Goal: Check status: Check status

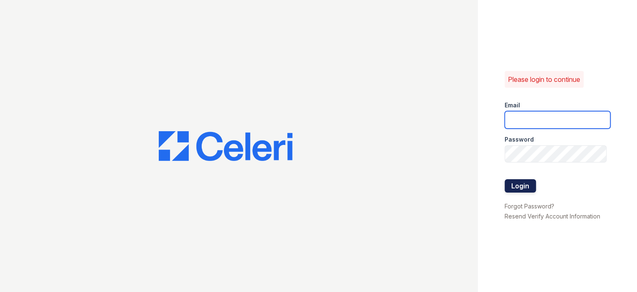
type input "prescottpark1@cafmanagement.com"
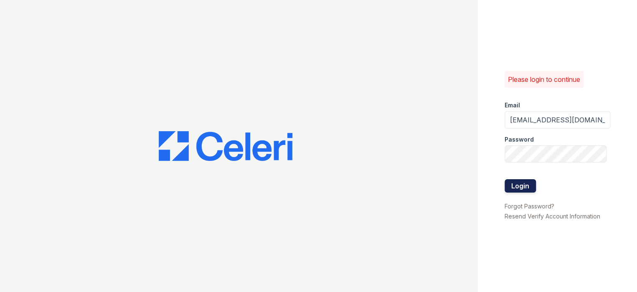
click at [529, 188] on button "Login" at bounding box center [520, 185] width 31 height 13
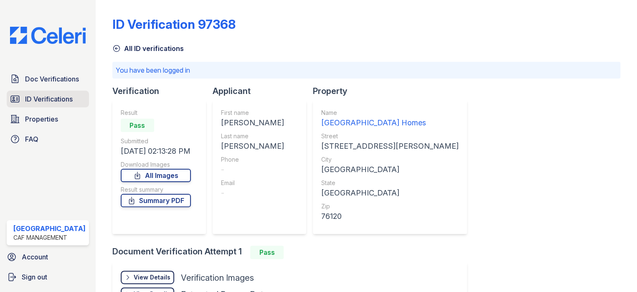
click at [38, 101] on span "ID Verifications" at bounding box center [49, 99] width 48 height 10
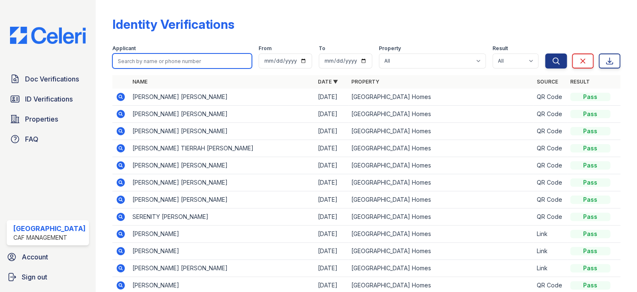
paste input "Charnice"
type input "Charnice"
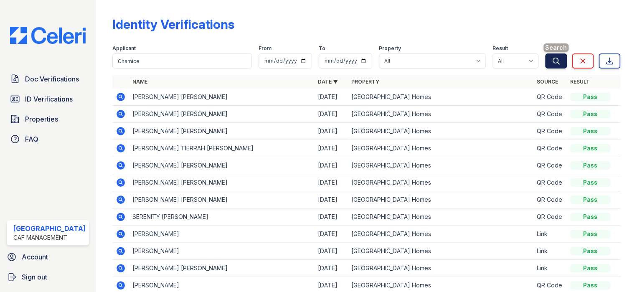
click at [553, 63] on icon "submit" at bounding box center [556, 61] width 8 height 8
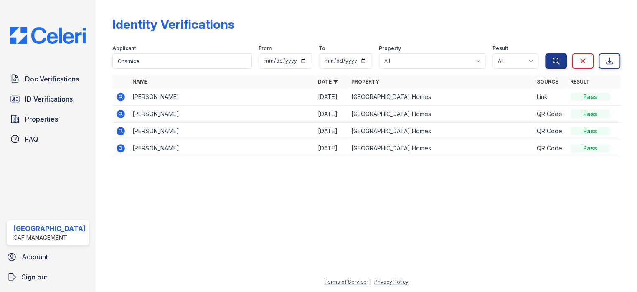
click at [118, 99] on icon at bounding box center [121, 97] width 8 height 8
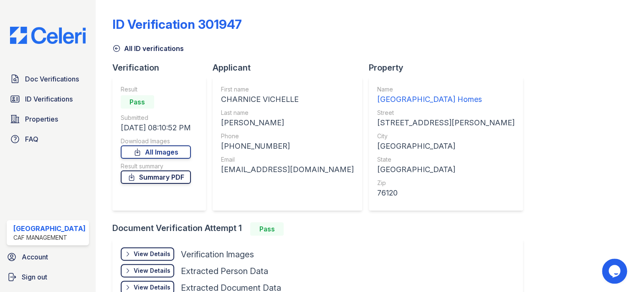
click at [173, 174] on link "Summary PDF" at bounding box center [156, 176] width 70 height 13
click at [57, 76] on span "Doc Verifications" at bounding box center [52, 79] width 54 height 10
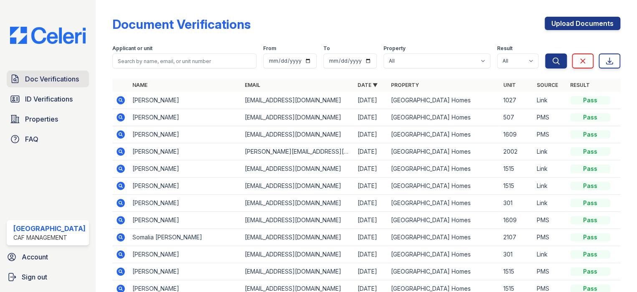
click at [26, 78] on span "Doc Verifications" at bounding box center [52, 79] width 54 height 10
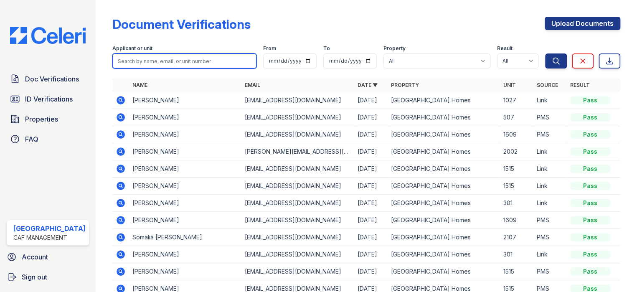
paste input "Charnice"
type input "Charnice"
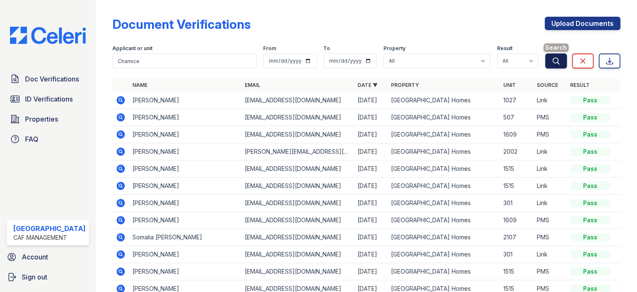
click at [552, 59] on icon "submit" at bounding box center [556, 61] width 8 height 8
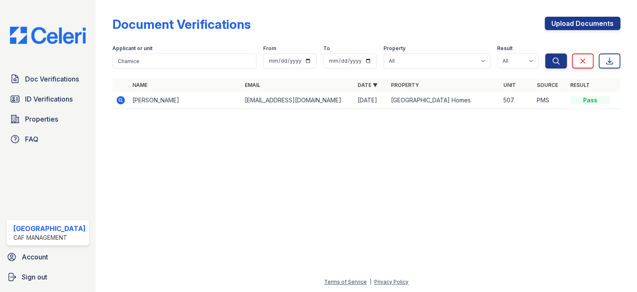
click at [117, 101] on icon at bounding box center [121, 100] width 10 height 10
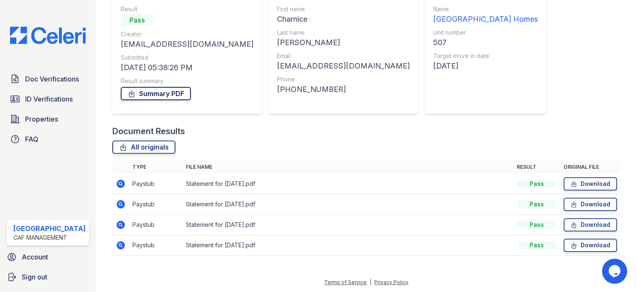
click at [159, 91] on link "Summary PDF" at bounding box center [156, 93] width 70 height 13
